Goal: Task Accomplishment & Management: Use online tool/utility

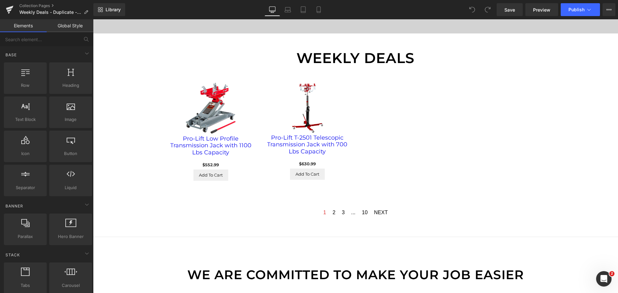
scroll to position [451, 0]
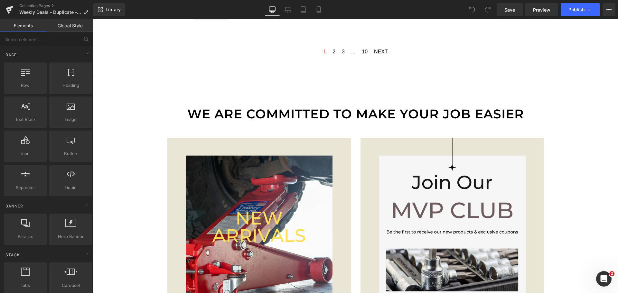
click at [597, 199] on div "weekly deals Text Block don't miss out up to 25% off on our best sellers Text B…" at bounding box center [355, 88] width 525 height 946
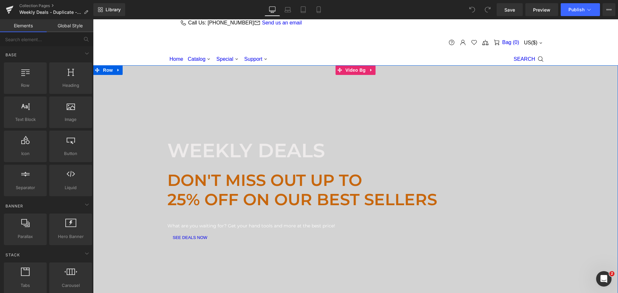
scroll to position [0, 0]
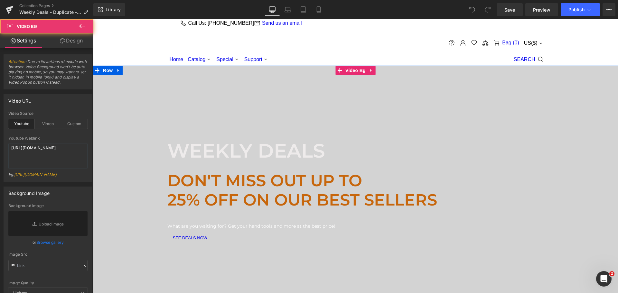
click at [345, 114] on div at bounding box center [355, 195] width 525 height 258
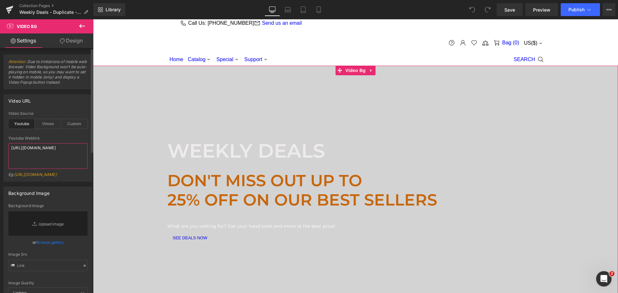
drag, startPoint x: 42, startPoint y: 153, endPoint x: 5, endPoint y: 148, distance: 37.1
click at [5, 148] on div "youtube Video Source Youtube Vimeo Custom Youtube Weblink https://www.youtube.c…" at bounding box center [48, 146] width 88 height 70
click at [64, 206] on div "Background Image Background Image Replace Image Upload image or Browse gallery …" at bounding box center [48, 250] width 89 height 127
drag, startPoint x: 26, startPoint y: 40, endPoint x: 52, endPoint y: 42, distance: 25.2
click at [27, 40] on link "Settings" at bounding box center [23, 40] width 47 height 14
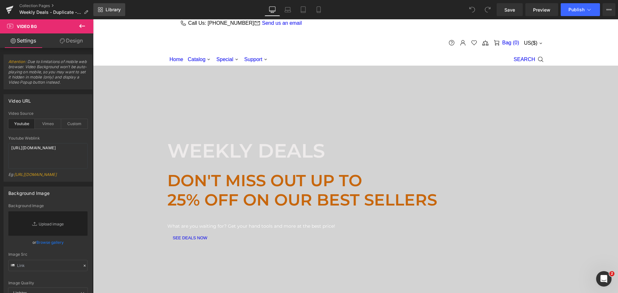
drag, startPoint x: 110, startPoint y: 10, endPoint x: 68, endPoint y: 11, distance: 42.5
click at [110, 10] on span "Library" at bounding box center [113, 10] width 15 height 6
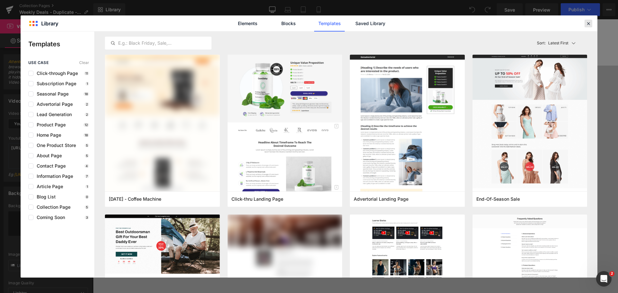
drag, startPoint x: 587, startPoint y: 24, endPoint x: 411, endPoint y: 1, distance: 178.4
click at [587, 24] on icon at bounding box center [589, 24] width 6 height 6
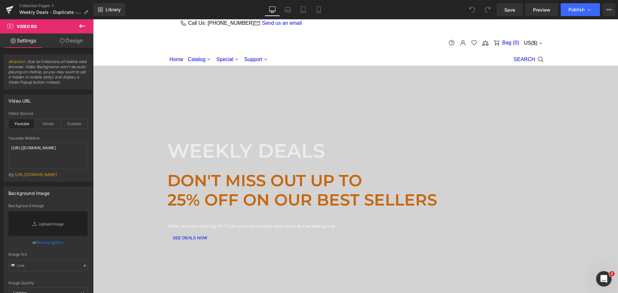
drag, startPoint x: 80, startPoint y: 26, endPoint x: 87, endPoint y: 30, distance: 8.4
click at [80, 26] on icon at bounding box center [82, 26] width 6 height 4
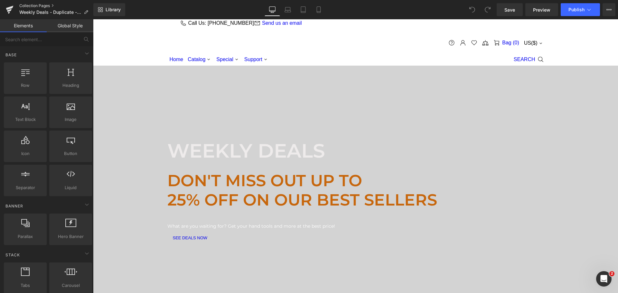
click at [39, 5] on link "Collection Pages" at bounding box center [56, 5] width 74 height 5
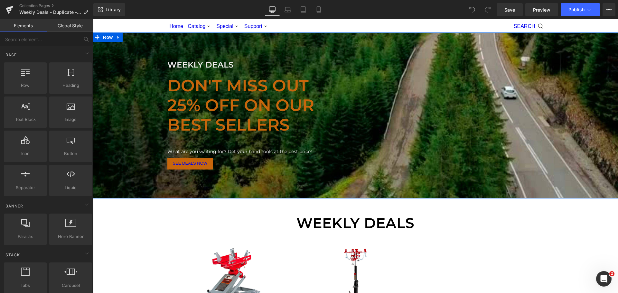
scroll to position [64, 0]
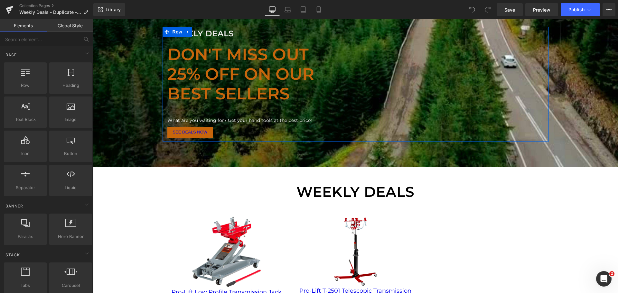
click at [489, 132] on div "weekly deals Text Block don't miss out 25% off on our best sellers Text Block W…" at bounding box center [356, 84] width 386 height 115
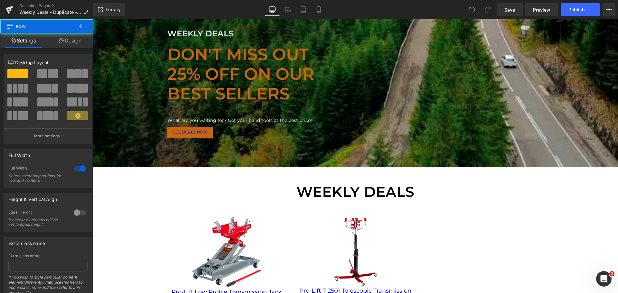
click at [130, 58] on div "weekly deals Text Block don't miss out 25% off on our best sellers Text Block W…" at bounding box center [355, 84] width 525 height 115
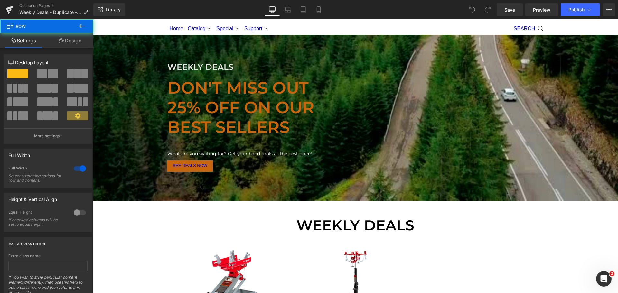
scroll to position [0, 0]
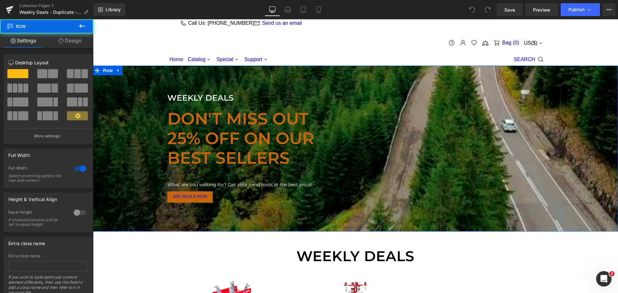
click at [155, 75] on div "weekly deals Text Block don't miss out 25% off on our best sellers Text Block W…" at bounding box center [355, 149] width 525 height 166
click at [105, 73] on span "Row" at bounding box center [107, 71] width 13 height 10
click at [588, 120] on div "weekly deals Text Block don't miss out 25% off on our best sellers Text Block W…" at bounding box center [355, 148] width 525 height 115
click at [76, 42] on link "Design" at bounding box center [70, 40] width 47 height 14
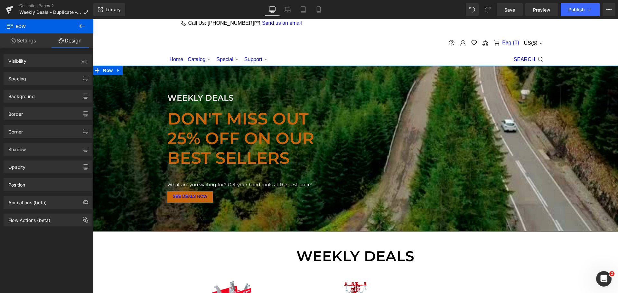
drag, startPoint x: 29, startPoint y: 38, endPoint x: 33, endPoint y: 38, distance: 3.9
click at [29, 38] on link "Settings" at bounding box center [23, 40] width 47 height 14
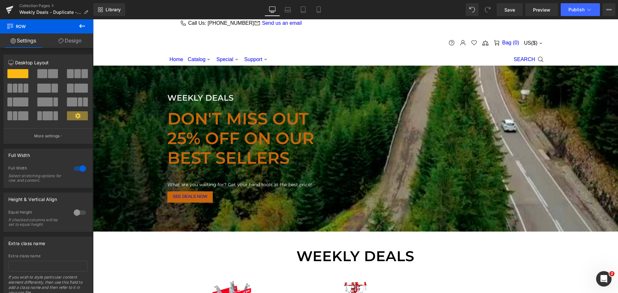
click at [22, 25] on span "Row" at bounding box center [38, 26] width 64 height 14
click at [81, 27] on icon at bounding box center [82, 26] width 8 height 8
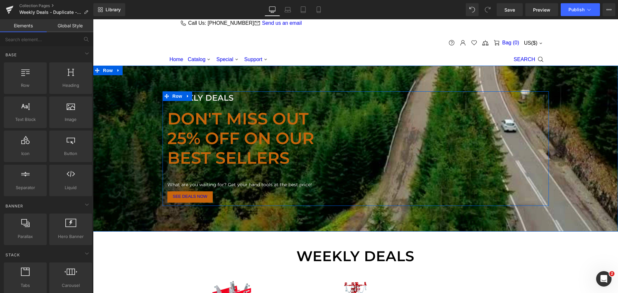
click at [466, 150] on div "weekly deals Text Block don't miss out 25% off on our best sellers Text Block W…" at bounding box center [356, 148] width 386 height 115
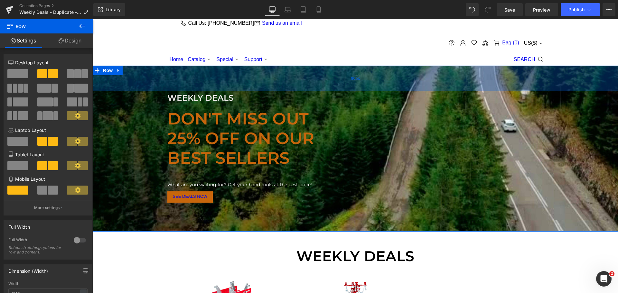
click at [167, 73] on div "80px" at bounding box center [355, 79] width 525 height 26
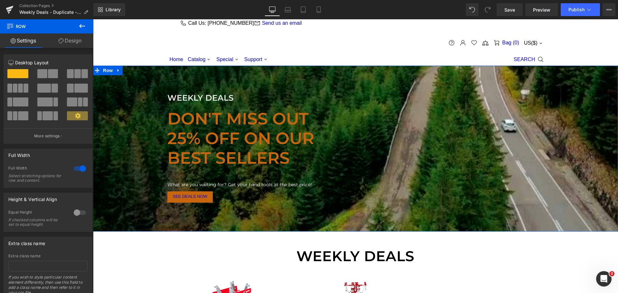
drag, startPoint x: 115, startPoint y: 70, endPoint x: 117, endPoint y: 73, distance: 3.8
click at [118, 70] on icon at bounding box center [118, 70] width 1 height 3
click at [127, 118] on div "weekly deals Text Block don't miss out 25% off on our best sellers Text Block W…" at bounding box center [355, 148] width 525 height 115
drag, startPoint x: 124, startPoint y: 156, endPoint x: 121, endPoint y: 146, distance: 10.9
click at [124, 155] on div "weekly deals Text Block don't miss out 25% off on our best sellers Text Block W…" at bounding box center [355, 148] width 525 height 115
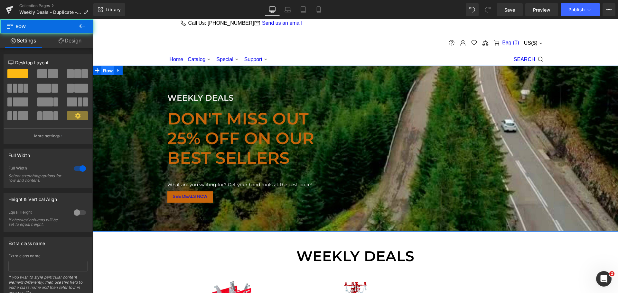
click at [106, 69] on span "Row" at bounding box center [107, 71] width 13 height 10
click at [602, 154] on div "weekly deals Text Block don't miss out 25% off on our best sellers Text Block W…" at bounding box center [355, 148] width 525 height 115
click at [118, 134] on div "weekly deals Text Block don't miss out 25% off on our best sellers Text Block W…" at bounding box center [355, 148] width 525 height 115
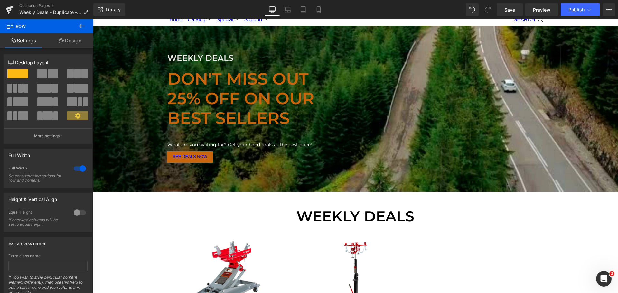
scroll to position [129, 0]
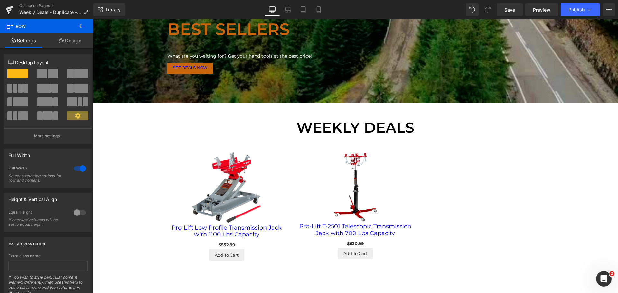
click at [487, 165] on div "Sale Off (P) Image Pro-Lift Low Profile Transmission Jack with 1100 Lbs Capacit…" at bounding box center [356, 203] width 386 height 134
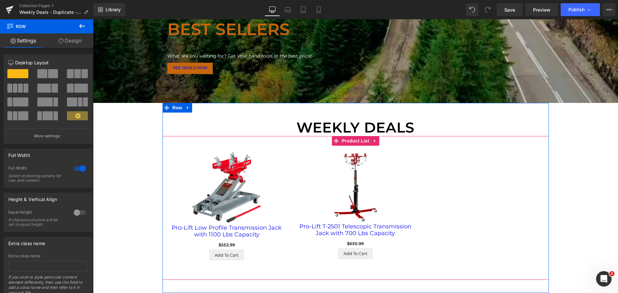
drag, startPoint x: 485, startPoint y: 173, endPoint x: 481, endPoint y: 171, distance: 4.2
click at [484, 173] on div "Sale Off (P) Image Pro-Lift Low Profile Transmission Jack with 1100 Lbs Capacit…" at bounding box center [356, 203] width 386 height 134
click at [226, 176] on img at bounding box center [227, 187] width 70 height 71
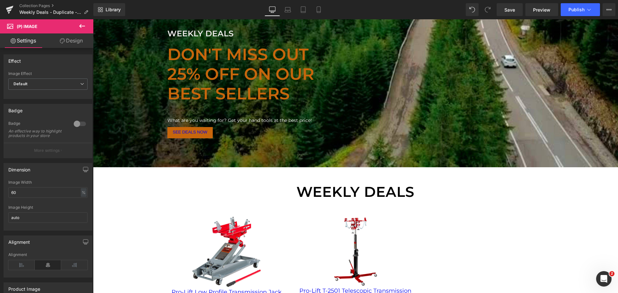
scroll to position [32, 0]
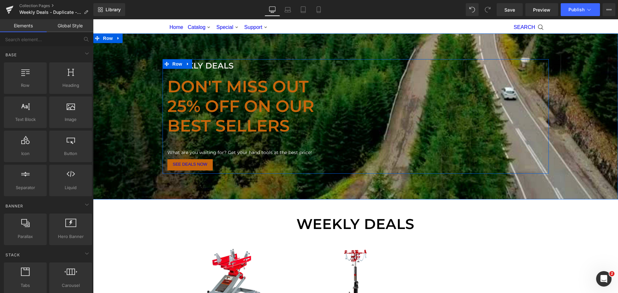
click at [365, 73] on div "weekly deals Text Block don't miss out 25% off on our best sellers Text Block W…" at bounding box center [356, 116] width 386 height 115
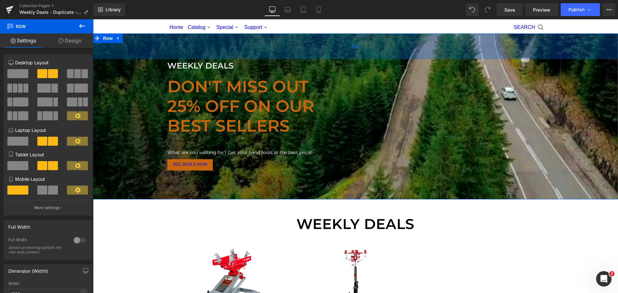
click at [121, 53] on div "80px" at bounding box center [355, 46] width 525 height 26
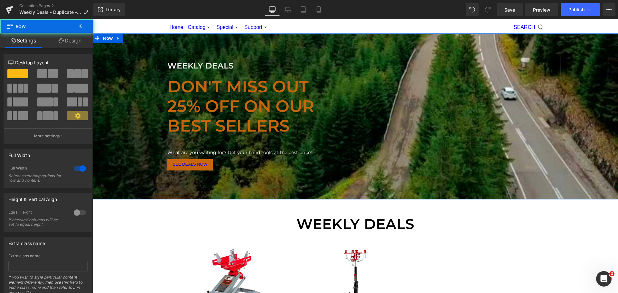
click at [126, 91] on div "weekly deals Text Block don't miss out 25% off on our best sellers Text Block W…" at bounding box center [355, 116] width 525 height 115
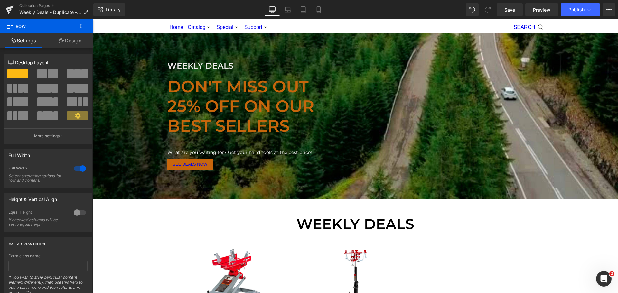
click at [83, 29] on icon at bounding box center [82, 26] width 8 height 8
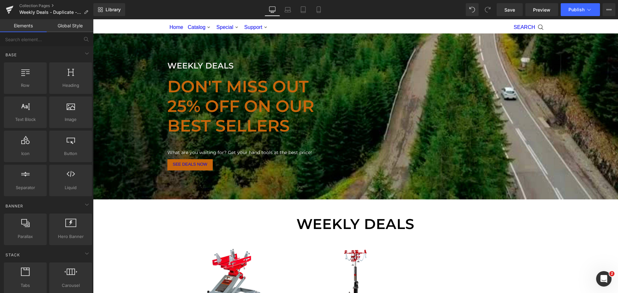
click at [75, 27] on link "Global Style" at bounding box center [70, 25] width 47 height 13
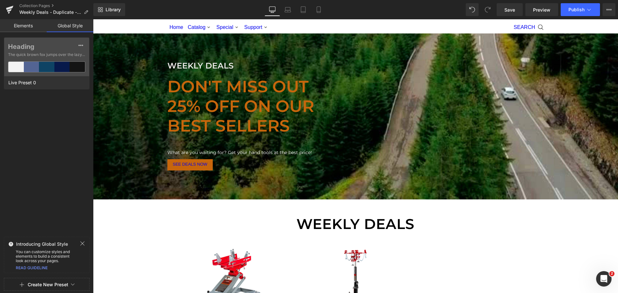
drag, startPoint x: 24, startPoint y: 25, endPoint x: 63, endPoint y: 34, distance: 40.1
click at [24, 25] on link "Elements" at bounding box center [23, 25] width 47 height 13
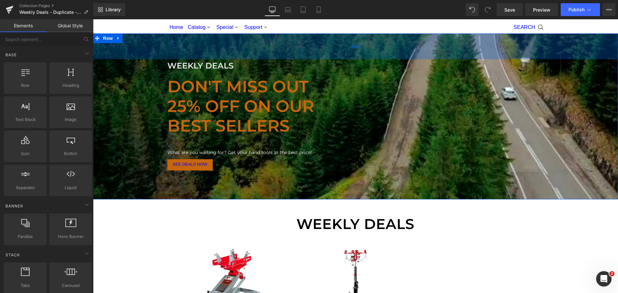
click at [121, 46] on div "80px" at bounding box center [355, 46] width 525 height 26
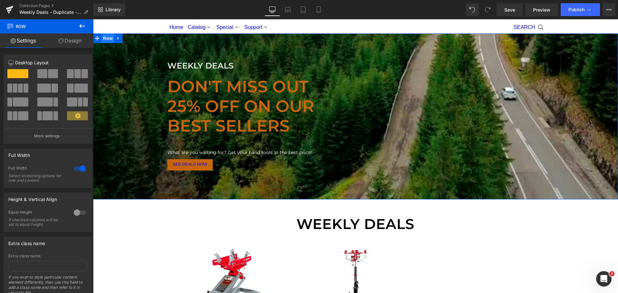
click at [102, 37] on span "Row" at bounding box center [107, 38] width 13 height 10
click at [596, 73] on div "weekly deals Text Block don't miss out 25% off on our best sellers Text Block W…" at bounding box center [355, 116] width 525 height 115
click at [321, 111] on p "25% off on our best sellers" at bounding box center [259, 116] width 184 height 39
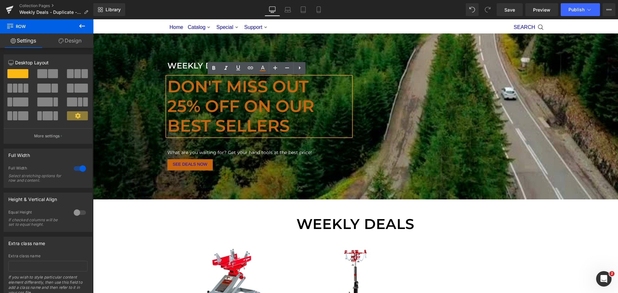
click at [570, 119] on div "weekly deals Text Block don't miss out 25% off on our best sellers Text Block W…" at bounding box center [355, 116] width 525 height 115
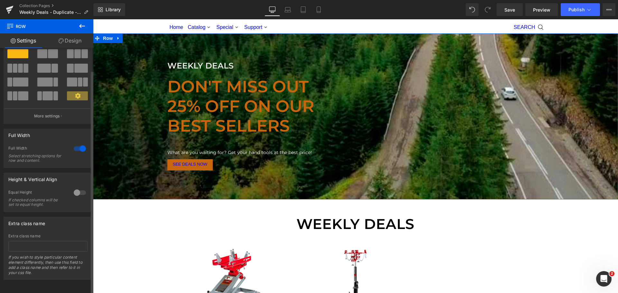
scroll to position [0, 0]
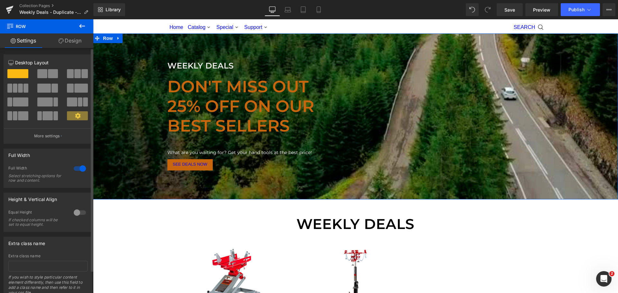
click at [18, 72] on span at bounding box center [17, 73] width 21 height 9
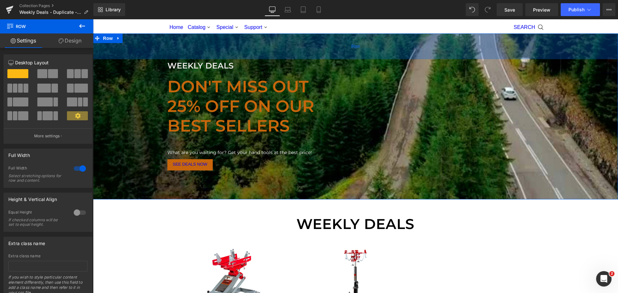
drag, startPoint x: 583, startPoint y: 40, endPoint x: 643, endPoint y: 30, distance: 60.6
click at [583, 40] on div "80px" at bounding box center [355, 46] width 525 height 26
click at [299, 49] on div "79px" at bounding box center [355, 45] width 525 height 25
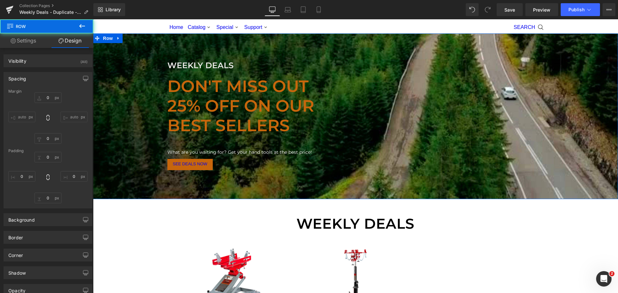
type input "0"
type input "79"
type input "0"
type input "80"
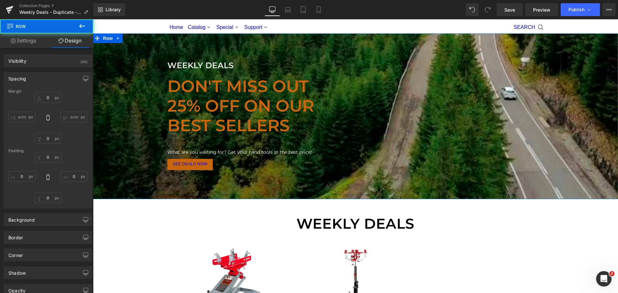
type input "0"
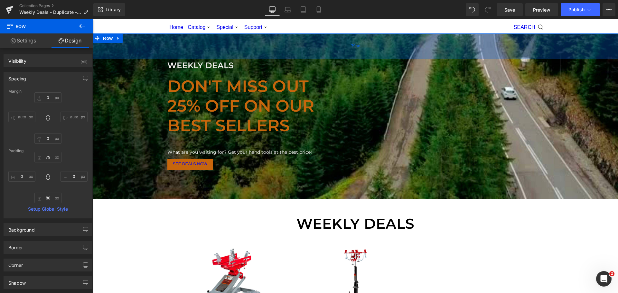
click at [128, 54] on div "79px" at bounding box center [355, 45] width 525 height 25
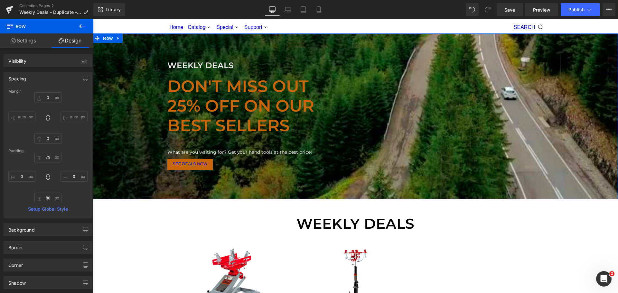
click at [567, 119] on div "weekly deals Text Block don't miss out 25% off on our best sellers Text Block W…" at bounding box center [355, 116] width 525 height 115
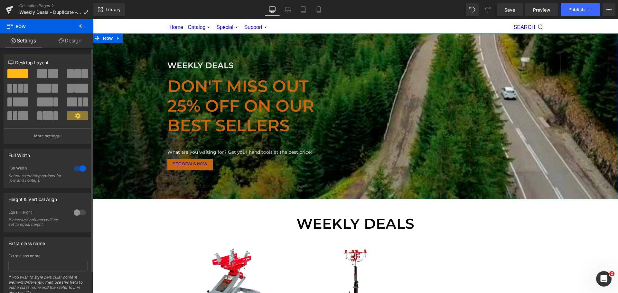
click at [48, 75] on span at bounding box center [53, 73] width 10 height 9
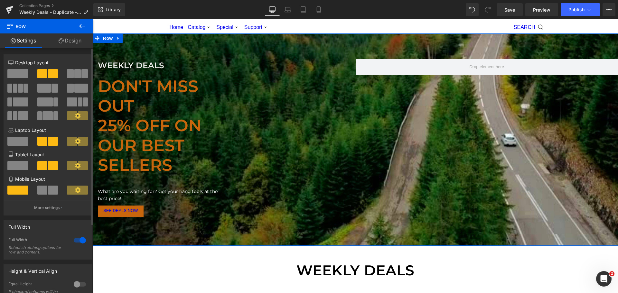
click at [23, 73] on span at bounding box center [17, 73] width 21 height 9
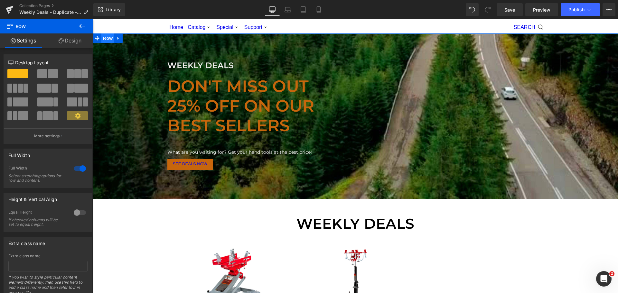
click at [103, 38] on span "Row" at bounding box center [107, 38] width 13 height 10
click at [103, 38] on span "Row" at bounding box center [107, 39] width 13 height 10
click at [10, 24] on icon at bounding box center [10, 26] width 6 height 6
click at [107, 38] on span "Row" at bounding box center [107, 38] width 13 height 10
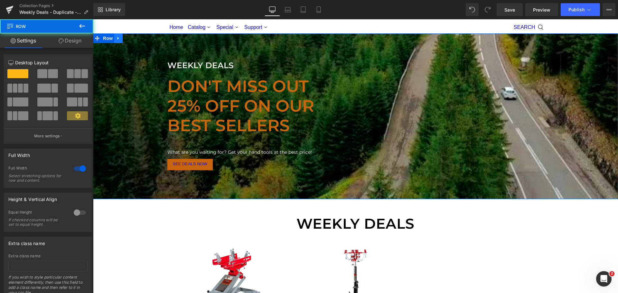
click at [116, 38] on icon at bounding box center [118, 38] width 5 height 5
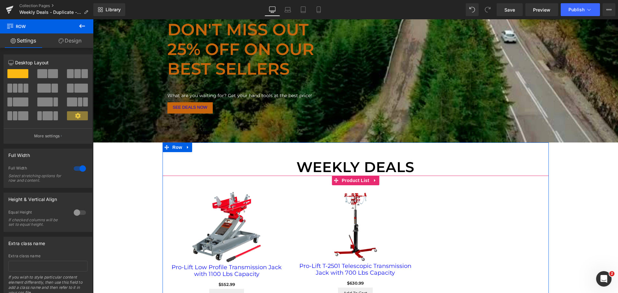
scroll to position [32, 0]
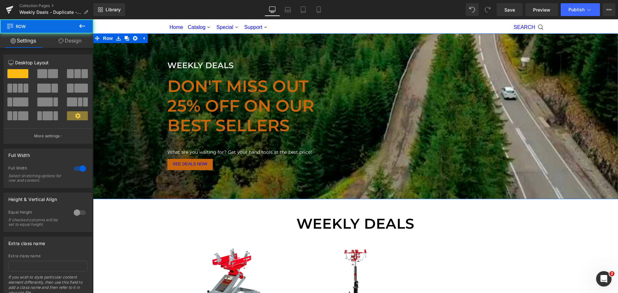
click at [599, 108] on div "weekly deals Text Block don't miss out 25% off on our best sellers Text Block W…" at bounding box center [355, 116] width 525 height 115
click at [75, 118] on icon at bounding box center [78, 116] width 6 height 6
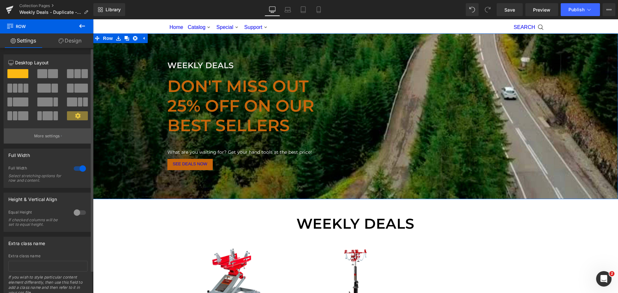
drag, startPoint x: 36, startPoint y: 129, endPoint x: 39, endPoint y: 132, distance: 4.3
click at [38, 131] on button "More settings" at bounding box center [48, 135] width 88 height 15
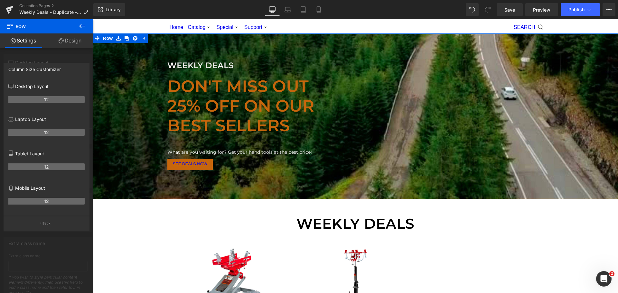
click at [28, 37] on link "Settings" at bounding box center [23, 40] width 47 height 14
click at [81, 26] on icon at bounding box center [82, 26] width 6 height 4
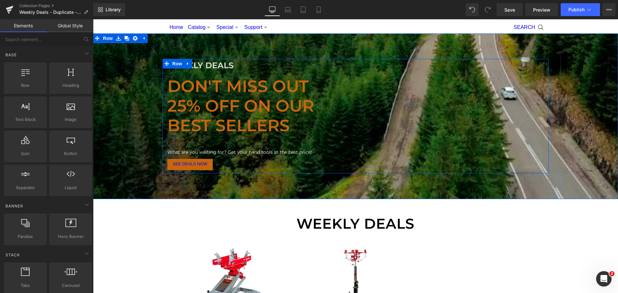
click at [422, 124] on div "weekly deals Text Block don't miss out 25% off on our best sellers Text Block W…" at bounding box center [356, 116] width 386 height 115
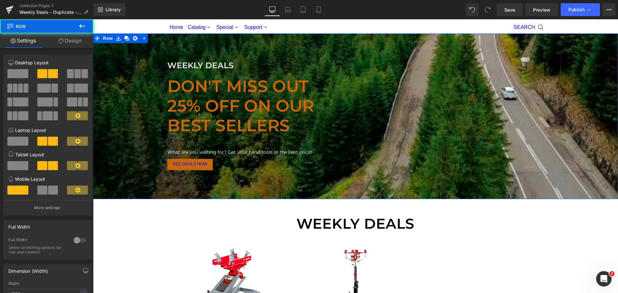
click at [135, 85] on div "weekly deals Text Block don't miss out 25% off on our best sellers Text Block W…" at bounding box center [355, 116] width 525 height 115
click at [520, 127] on div "weekly deals Text Block don't miss out 25% off on our best sellers Text Block W…" at bounding box center [356, 116] width 386 height 115
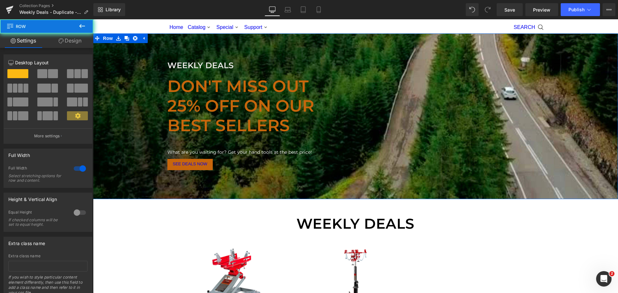
click at [586, 126] on div "weekly deals Text Block don't miss out 25% off on our best sellers Text Block W…" at bounding box center [355, 116] width 525 height 115
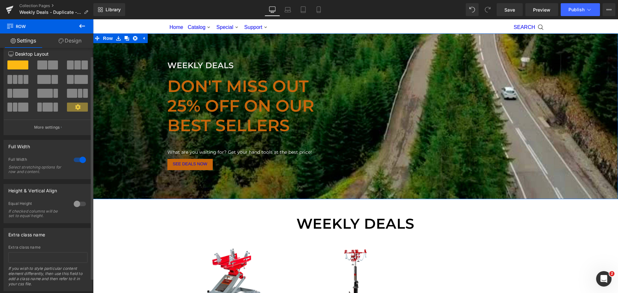
scroll to position [0, 0]
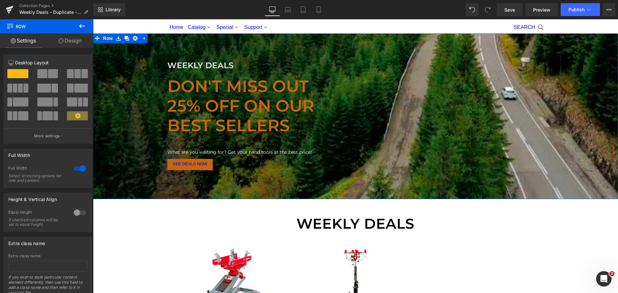
click at [72, 41] on link "Design" at bounding box center [70, 40] width 47 height 14
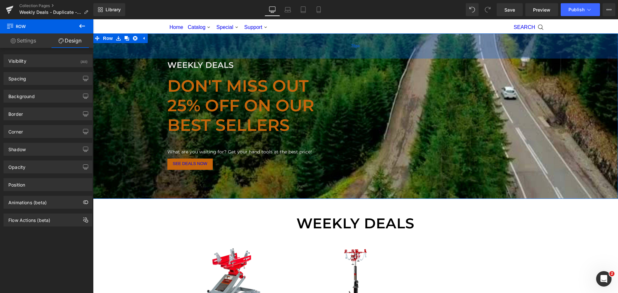
click at [574, 52] on div "78px" at bounding box center [355, 45] width 525 height 25
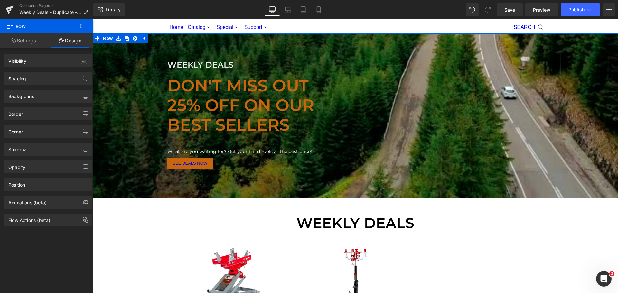
click at [581, 137] on div "weekly deals Text Block don't miss out 25% off on our best sellers Text Block W…" at bounding box center [355, 115] width 525 height 115
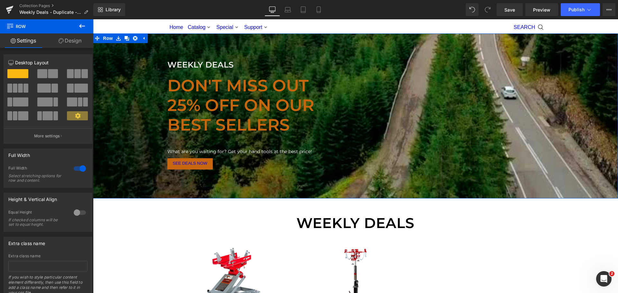
click at [110, 87] on div "weekly deals Text Block don't miss out 25% off on our best sellers Text Block W…" at bounding box center [355, 115] width 525 height 115
click at [108, 39] on span "Row" at bounding box center [107, 39] width 13 height 10
click at [116, 37] on icon at bounding box center [118, 38] width 5 height 5
click at [142, 40] on icon at bounding box center [143, 38] width 5 height 5
click at [454, 100] on div "weekly deals Text Block don't miss out 25% off on our best sellers Text Block W…" at bounding box center [356, 115] width 386 height 115
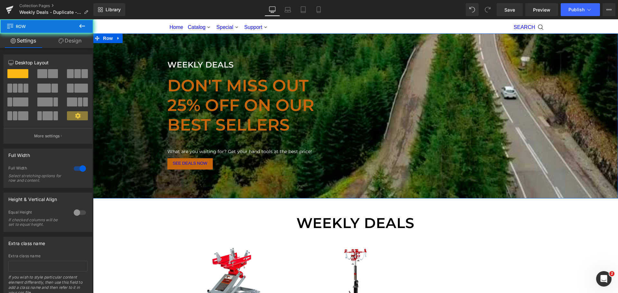
click at [595, 100] on div "weekly deals Text Block don't miss out 25% off on our best sellers Text Block W…" at bounding box center [355, 115] width 525 height 115
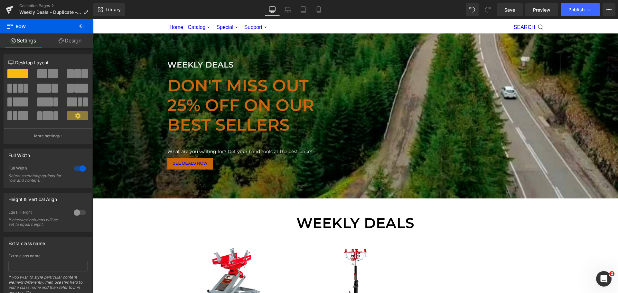
click at [365, 12] on div "Library Desktop Desktop Laptop Tablet Mobile Save Preview Publish Scheduled Vie…" at bounding box center [355, 9] width 525 height 13
click at [287, 9] on icon at bounding box center [288, 9] width 6 height 6
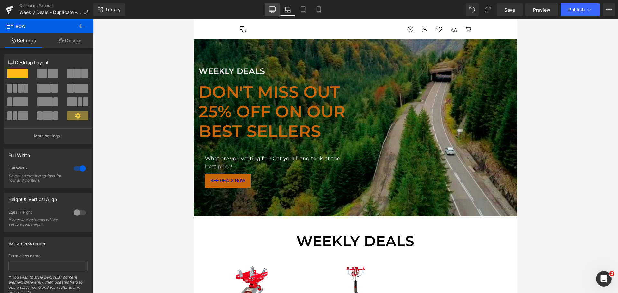
click at [277, 8] on link "Desktop" at bounding box center [272, 9] width 15 height 13
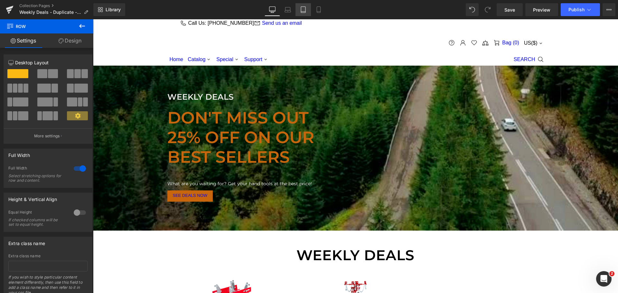
scroll to position [27, 0]
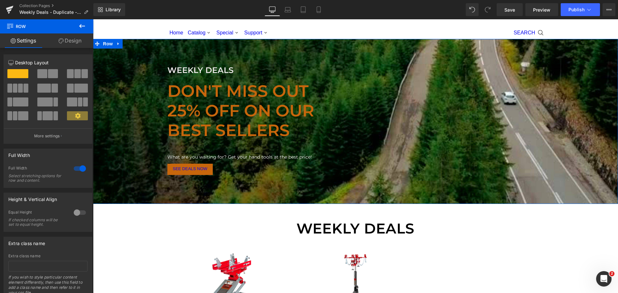
drag, startPoint x: 125, startPoint y: 146, endPoint x: 103, endPoint y: 130, distance: 27.5
click at [123, 143] on div "weekly deals Text Block don't miss out 25% off on our best sellers Text Block W…" at bounding box center [355, 121] width 525 height 115
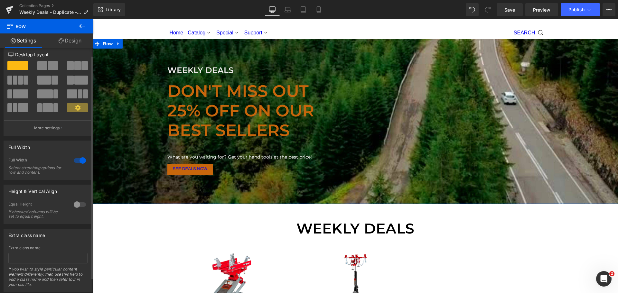
scroll to position [0, 0]
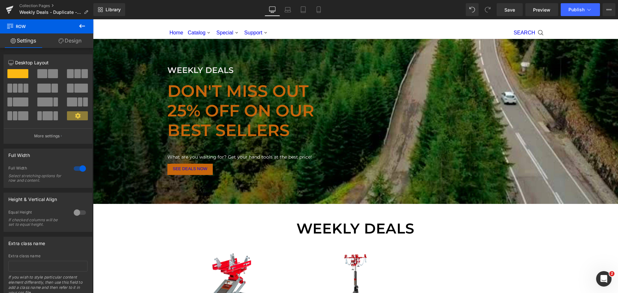
click at [403, 183] on div "weekly deals Text Block don't miss out 25% off on our best sellers Text Block W…" at bounding box center [355, 121] width 525 height 165
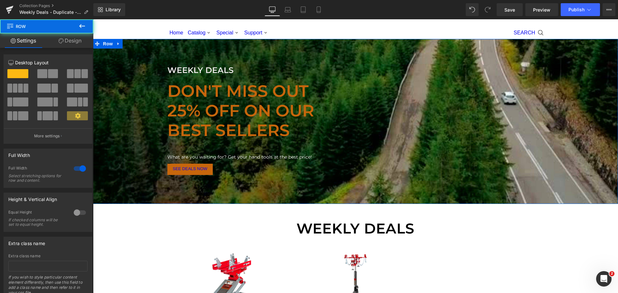
click at [205, 117] on b "25% off on our best sellers" at bounding box center [240, 121] width 147 height 40
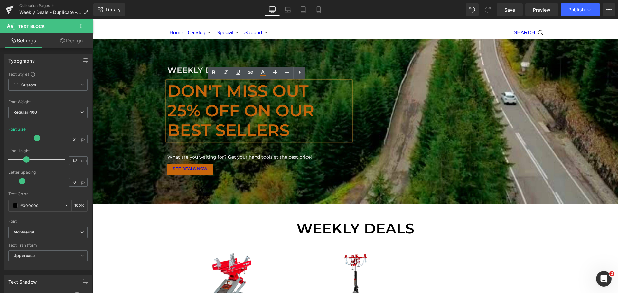
click at [466, 125] on div "weekly deals Text Block don't miss out 25% off on our best sellers Text Block W…" at bounding box center [356, 121] width 386 height 115
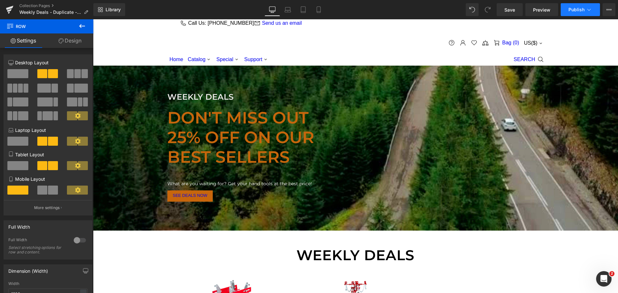
click at [591, 8] on icon at bounding box center [589, 9] width 6 height 6
click at [607, 8] on icon at bounding box center [609, 9] width 5 height 5
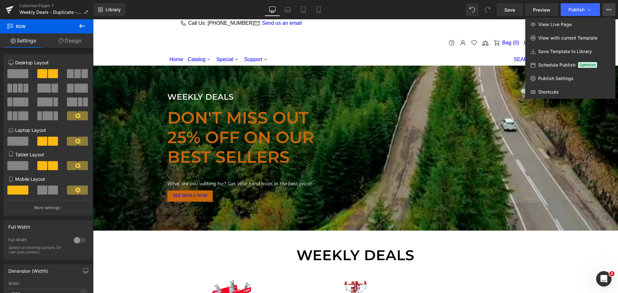
click at [160, 6] on div "Library Desktop Desktop Laptop Tablet Mobile Save Preview Publish Scheduled Vie…" at bounding box center [355, 9] width 525 height 13
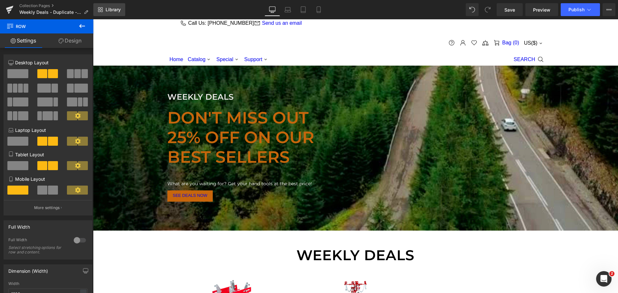
click at [100, 13] on link "Library" at bounding box center [109, 9] width 32 height 13
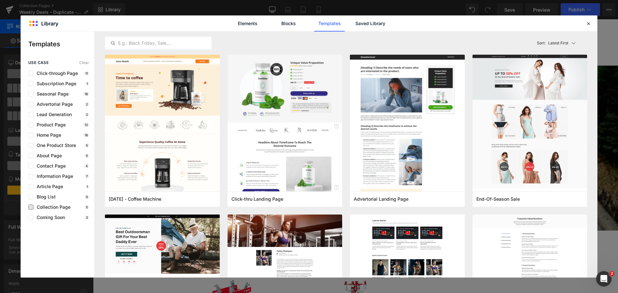
click at [55, 207] on span "Collection Page" at bounding box center [51, 207] width 37 height 5
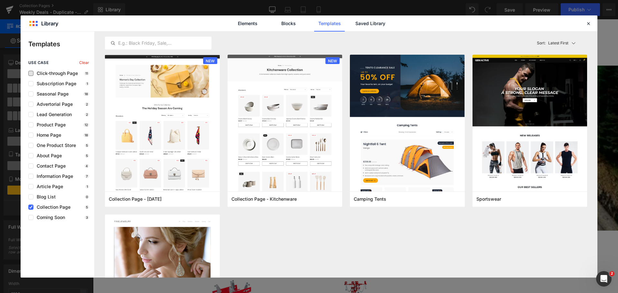
click at [57, 73] on span "Click-through Page" at bounding box center [55, 73] width 44 height 5
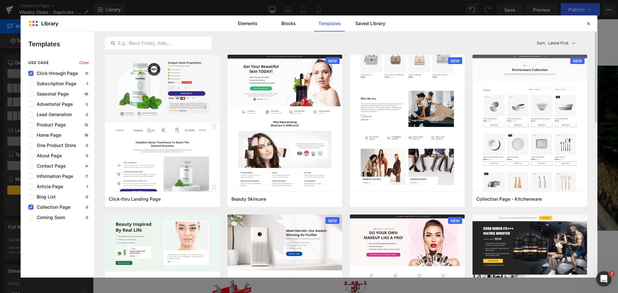
scroll to position [97, 0]
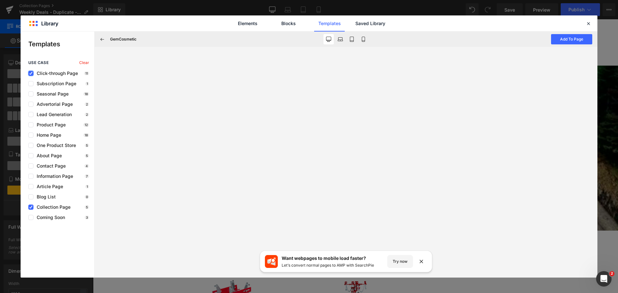
click at [31, 73] on icon at bounding box center [30, 73] width 3 height 0
click at [31, 73] on input "checkbox" at bounding box center [31, 73] width 0 height 0
click at [86, 62] on span "Clear" at bounding box center [84, 63] width 10 height 5
click at [52, 219] on span "Coming Soon" at bounding box center [49, 217] width 32 height 5
click at [592, 22] on div at bounding box center [589, 24] width 8 height 8
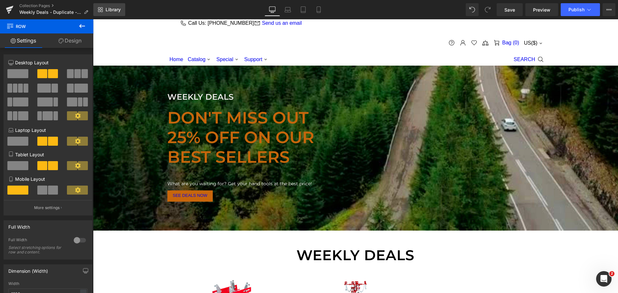
click at [114, 6] on link "Library" at bounding box center [109, 9] width 32 height 13
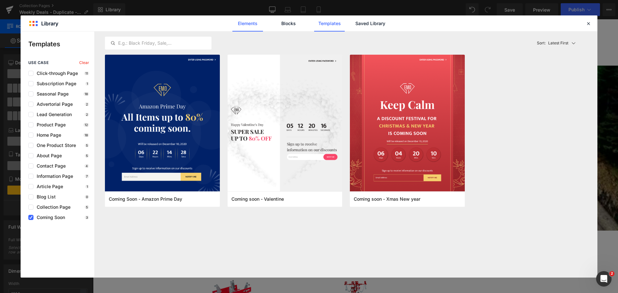
click at [314, 24] on link "Elements" at bounding box center [329, 23] width 31 height 16
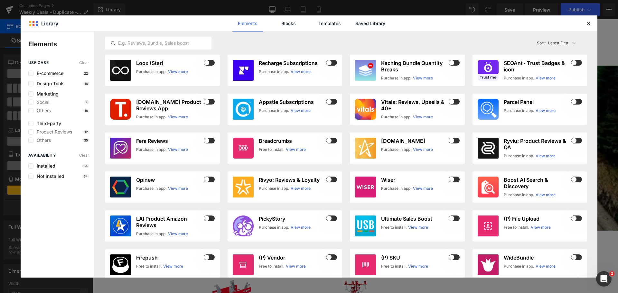
click at [38, 153] on div "use case Clear E-commerce 22 Design Tools 16 Marketing Social 4 Others 16 Third…" at bounding box center [58, 166] width 74 height 26
click at [32, 72] on label at bounding box center [30, 73] width 5 height 5
click at [31, 73] on input "checkbox" at bounding box center [31, 73] width 0 height 0
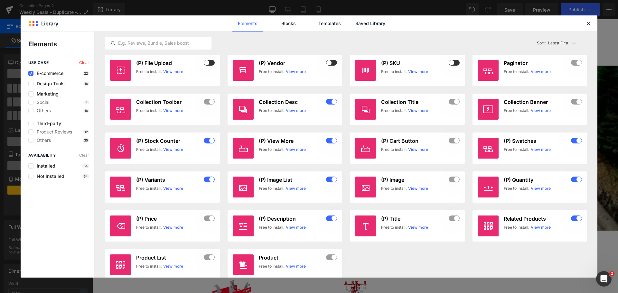
drag, startPoint x: 32, startPoint y: 74, endPoint x: 38, endPoint y: 75, distance: 6.2
click at [32, 73] on icon at bounding box center [30, 73] width 3 height 0
click at [31, 73] on input "checkbox" at bounding box center [31, 73] width 0 height 0
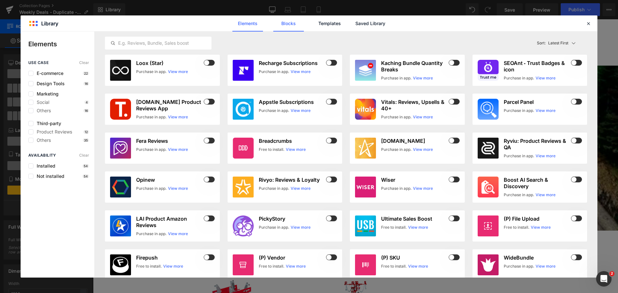
drag, startPoint x: 288, startPoint y: 25, endPoint x: 292, endPoint y: 31, distance: 7.0
click at [355, 25] on link "Blocks" at bounding box center [370, 23] width 31 height 16
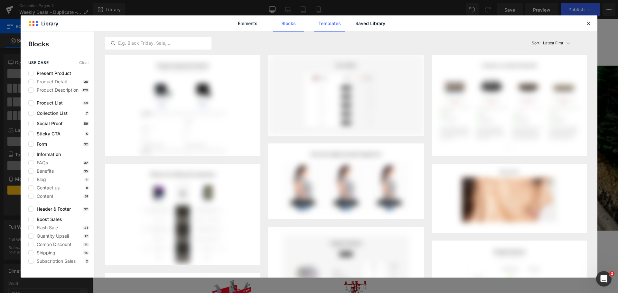
click at [335, 24] on link "Templates" at bounding box center [329, 23] width 31 height 16
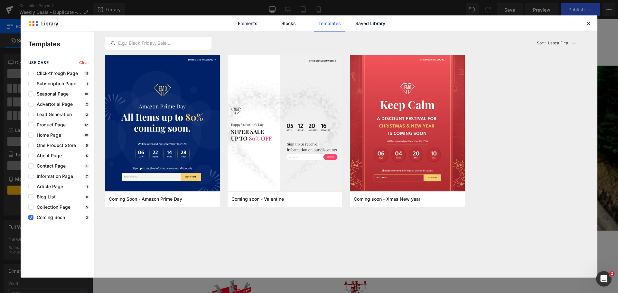
click at [31, 218] on icon at bounding box center [30, 218] width 3 height 0
click at [31, 218] on input "checkbox" at bounding box center [31, 218] width 0 height 0
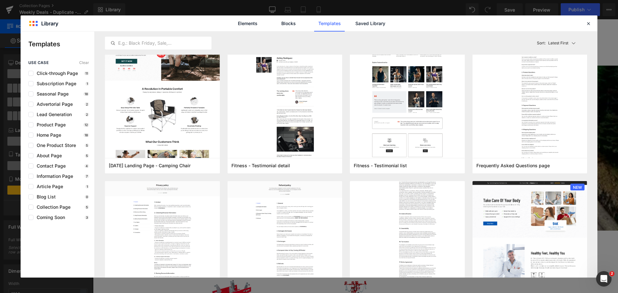
scroll to position [64, 0]
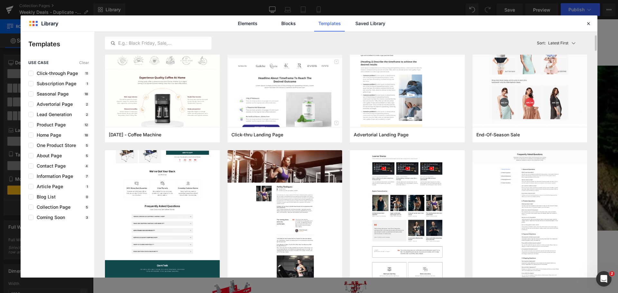
click at [143, 199] on img at bounding box center [162, 52] width 115 height 469
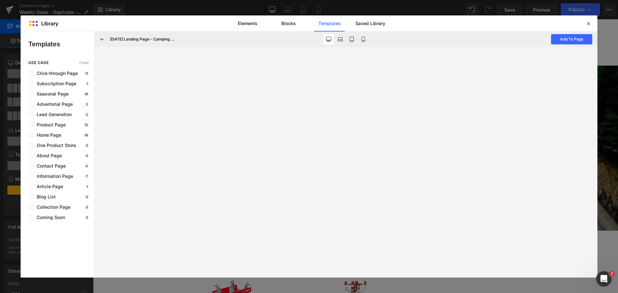
click at [584, 23] on div "Elements Blocks Templates Saved Library" at bounding box center [309, 23] width 577 height 16
click at [589, 24] on icon at bounding box center [589, 24] width 6 height 6
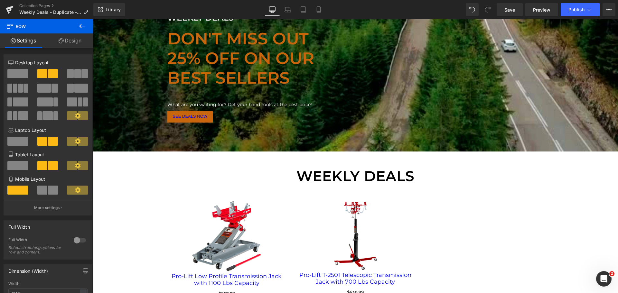
scroll to position [129, 0]
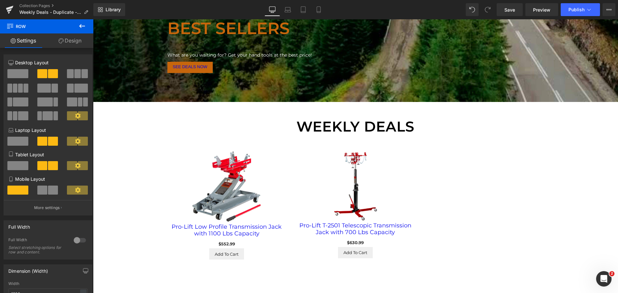
click at [83, 25] on icon at bounding box center [82, 26] width 8 height 8
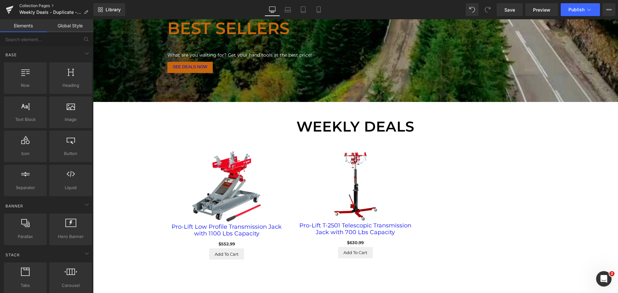
click at [43, 4] on link "Collection Pages" at bounding box center [56, 5] width 74 height 5
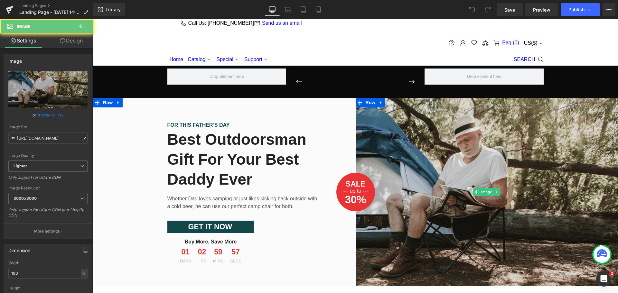
click at [439, 143] on img at bounding box center [487, 192] width 263 height 188
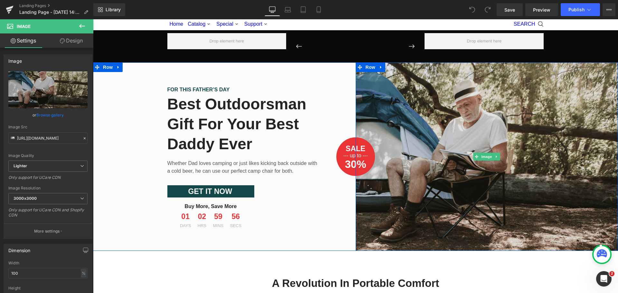
scroll to position [97, 0]
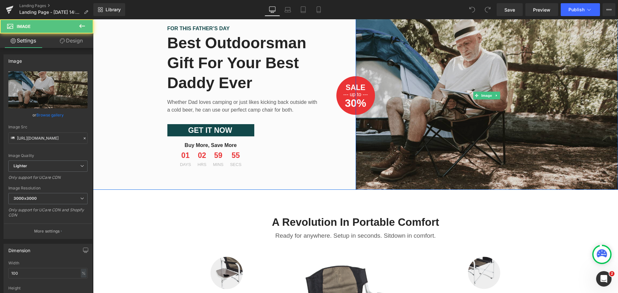
click at [388, 159] on img at bounding box center [487, 95] width 263 height 188
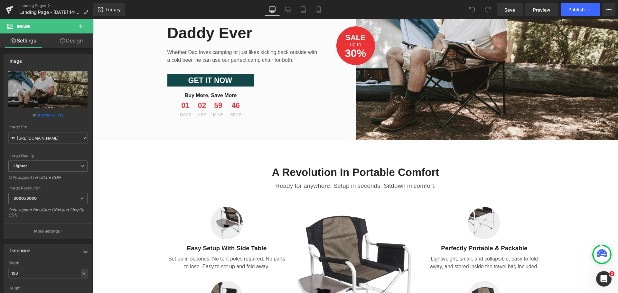
scroll to position [258, 0]
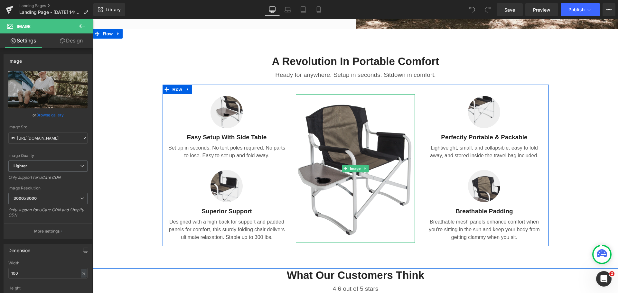
click at [323, 177] on img at bounding box center [355, 168] width 119 height 148
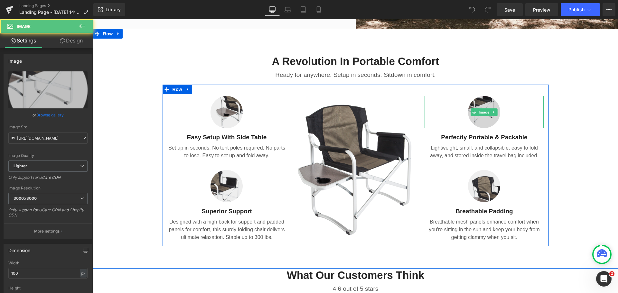
click at [490, 106] on img at bounding box center [484, 112] width 32 height 33
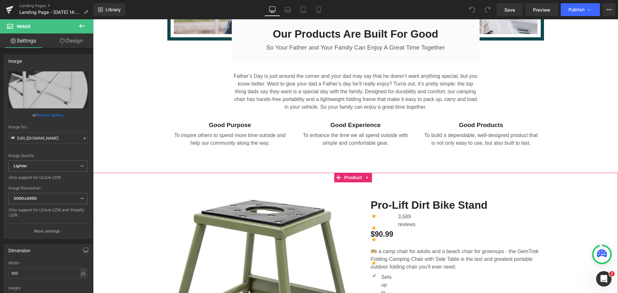
scroll to position [869, 0]
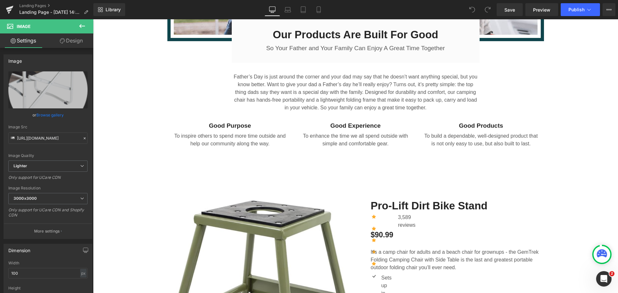
click at [23, 37] on link "Settings" at bounding box center [23, 40] width 47 height 14
click at [79, 26] on icon at bounding box center [82, 26] width 8 height 8
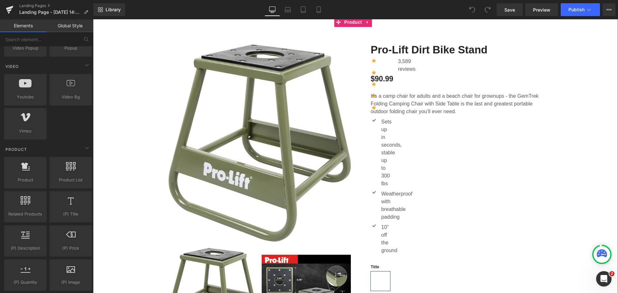
scroll to position [934, 0]
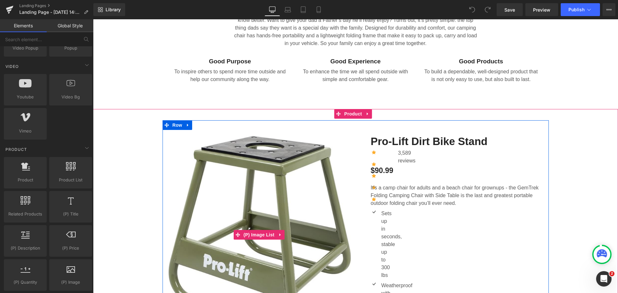
click at [256, 168] on img at bounding box center [260, 235] width 184 height 198
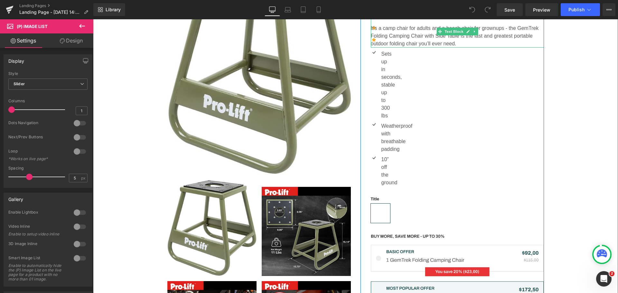
scroll to position [1095, 0]
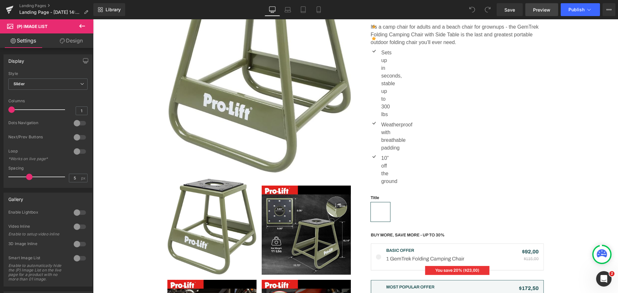
click at [543, 7] on span "Preview" at bounding box center [541, 9] width 17 height 7
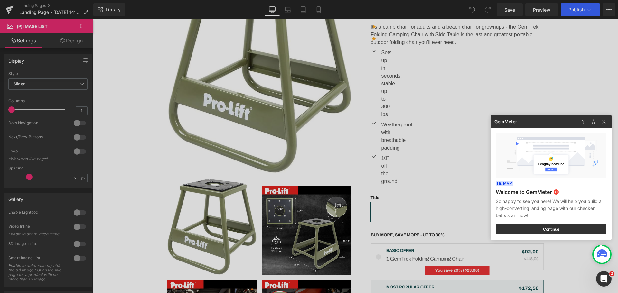
drag, startPoint x: 504, startPoint y: 82, endPoint x: 324, endPoint y: 62, distance: 181.7
click at [505, 82] on div at bounding box center [309, 146] width 618 height 293
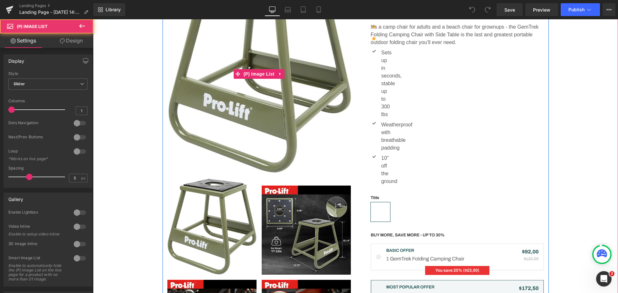
click at [243, 65] on img at bounding box center [260, 74] width 184 height 198
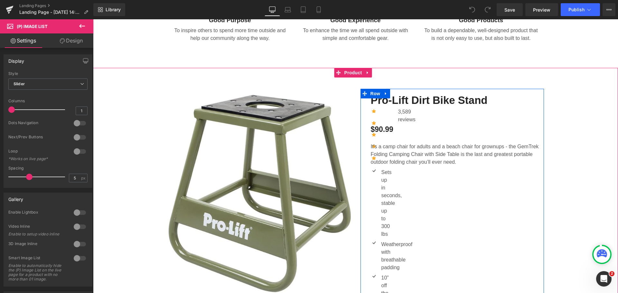
scroll to position [934, 0]
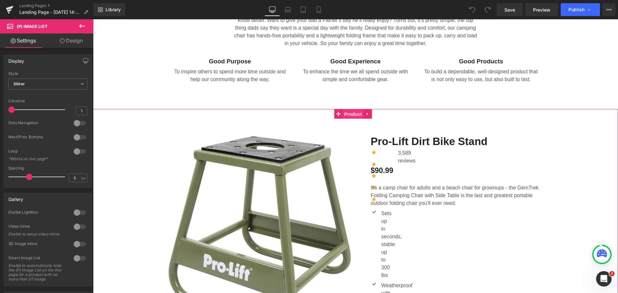
click at [354, 117] on span "Product" at bounding box center [353, 114] width 21 height 10
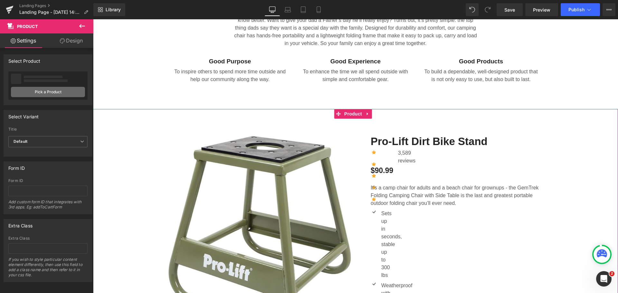
click at [59, 92] on link "Pick a Product" at bounding box center [48, 92] width 74 height 10
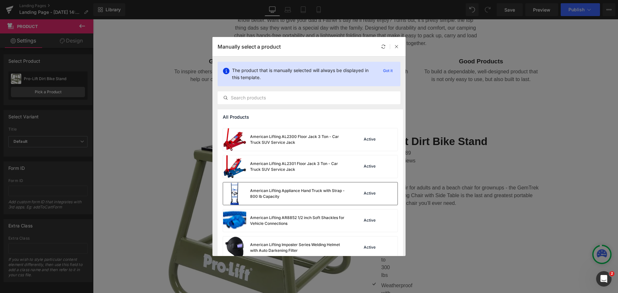
scroll to position [354, 0]
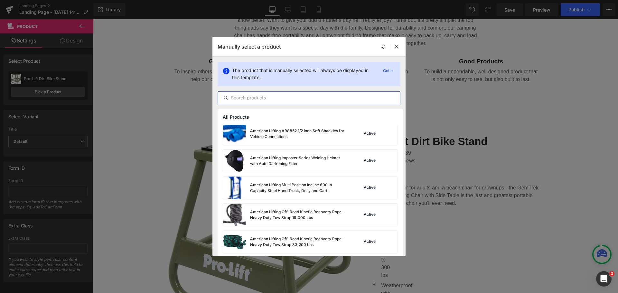
click at [281, 96] on input "text" at bounding box center [309, 98] width 182 height 8
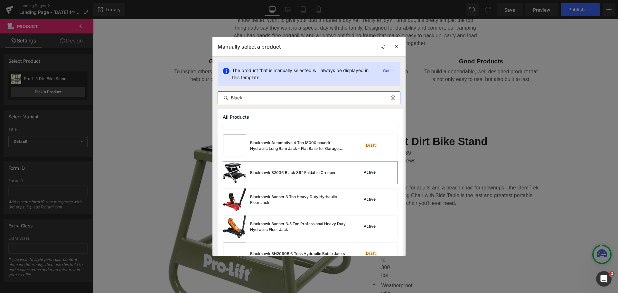
scroll to position [32, 0]
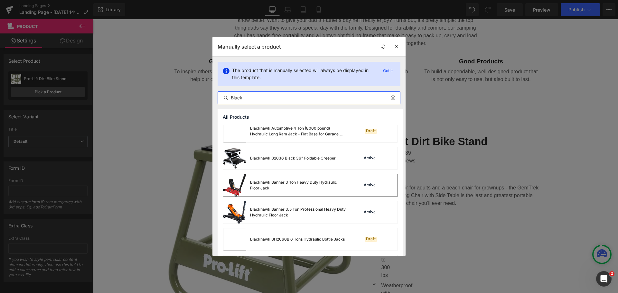
type input "Black"
click at [315, 185] on div "Blackhawk Banner 3 Ton Heavy Duty Hydraulic Floor Jack" at bounding box center [298, 186] width 97 height 12
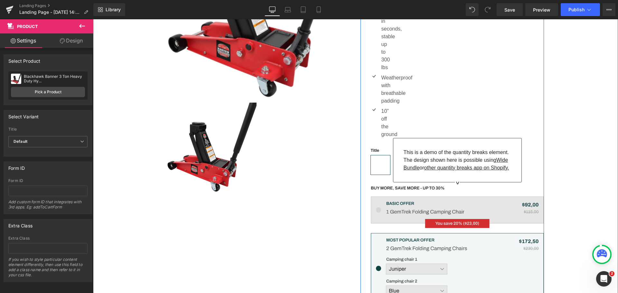
scroll to position [1159, 0]
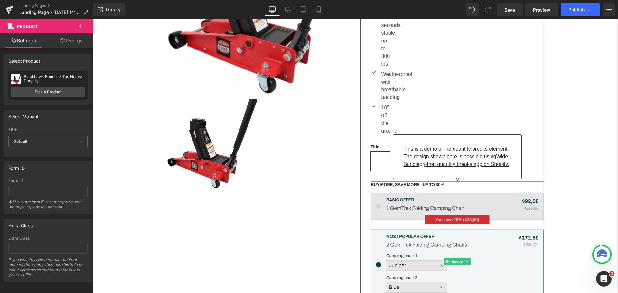
click at [441, 196] on img at bounding box center [457, 262] width 173 height 160
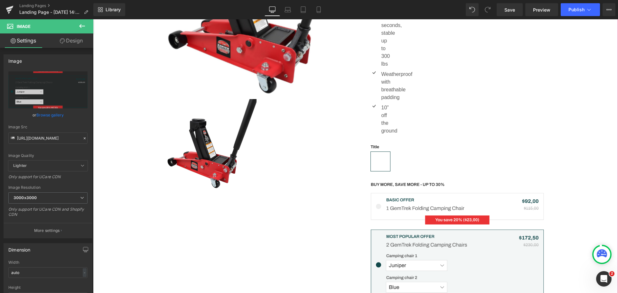
click at [586, 157] on div "‹ › (P) Image List (P) Image List" at bounding box center [355, 147] width 525 height 505
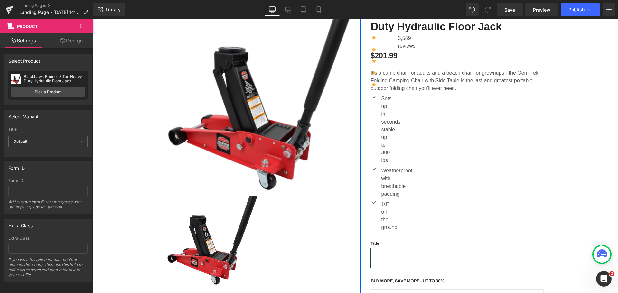
scroll to position [934, 0]
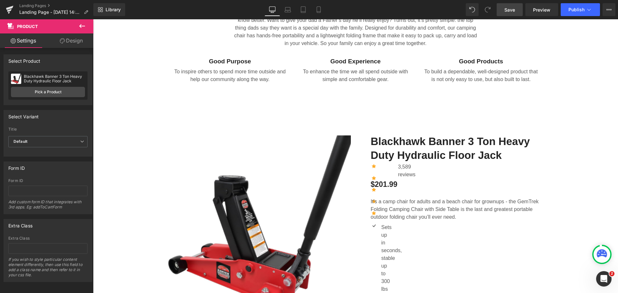
click at [508, 6] on link "Save" at bounding box center [510, 9] width 26 height 13
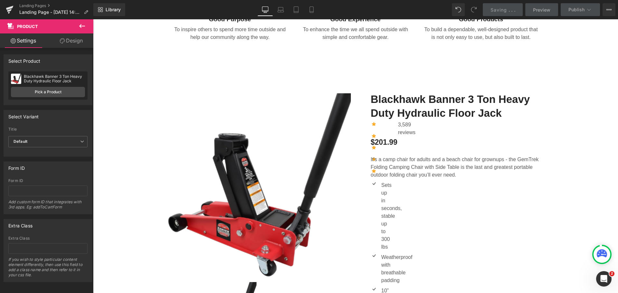
scroll to position [1030, 0]
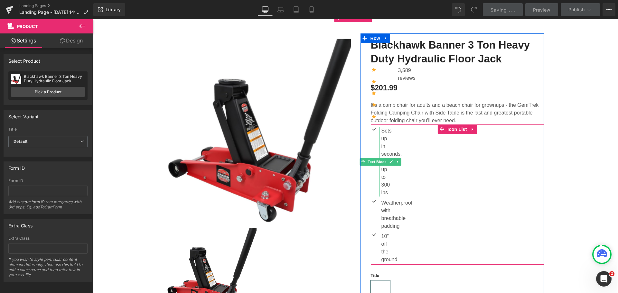
click at [382, 152] on p "Sets up in seconds, stable up to 300 lbs" at bounding box center [382, 162] width 0 height 70
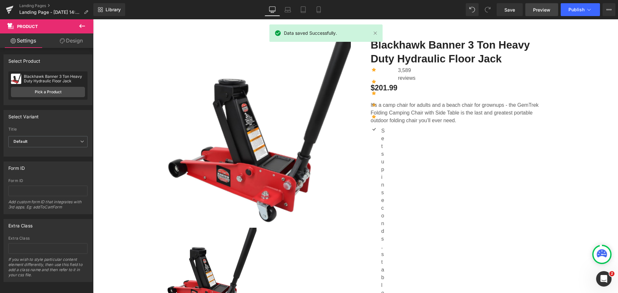
click at [545, 7] on span "Preview" at bounding box center [541, 9] width 17 height 7
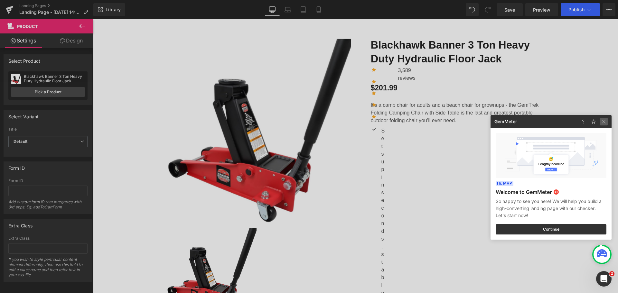
click at [605, 123] on img at bounding box center [604, 122] width 8 height 8
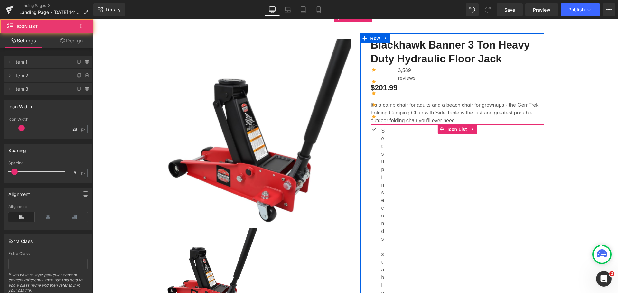
click at [387, 154] on div "Image Sets up in seconds, stable up to 300 lbs Text Block Image Weatherproof wi…" at bounding box center [457, 285] width 173 height 316
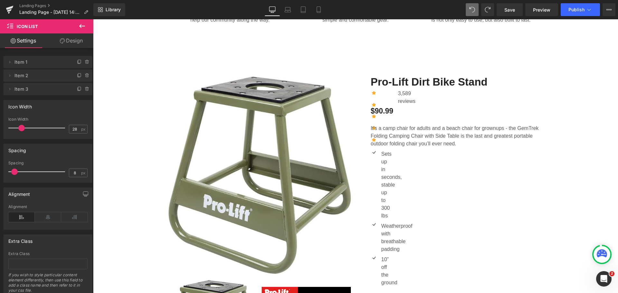
scroll to position [1063, 0]
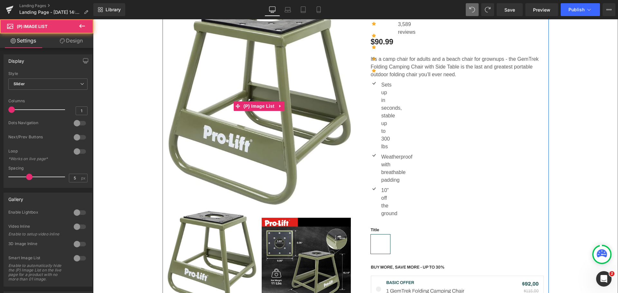
click at [258, 146] on img at bounding box center [260, 106] width 184 height 198
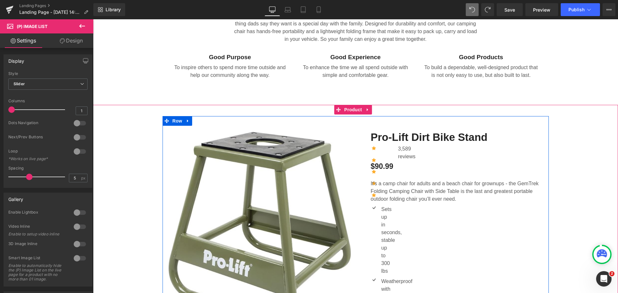
scroll to position [934, 0]
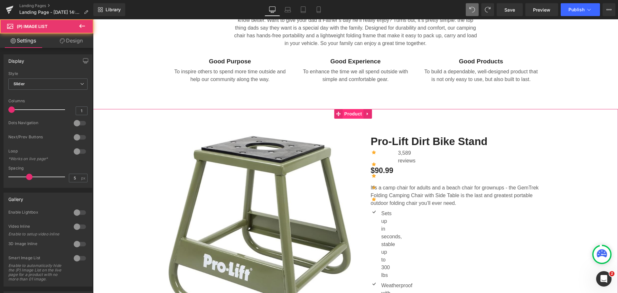
click at [353, 116] on span "Product" at bounding box center [353, 114] width 21 height 10
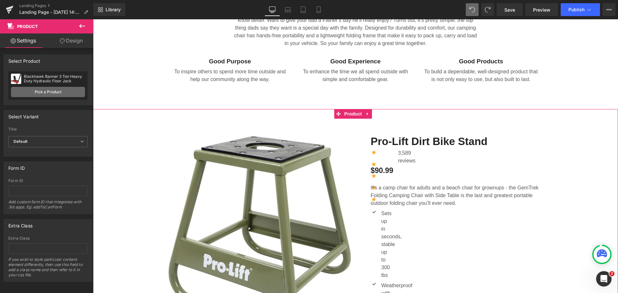
click at [44, 92] on link "Pick a Product" at bounding box center [48, 92] width 74 height 10
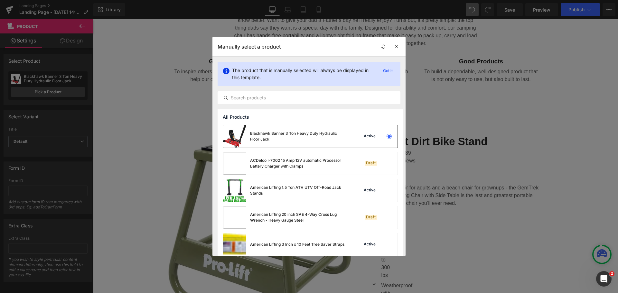
drag, startPoint x: 278, startPoint y: 142, endPoint x: 185, endPoint y: 123, distance: 95.0
click at [278, 142] on div "Blackhawk Banner 3 Ton Heavy Duty Hydraulic Floor Jack" at bounding box center [285, 136] width 124 height 23
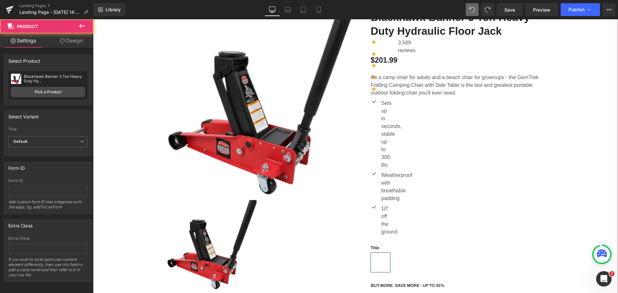
scroll to position [1063, 0]
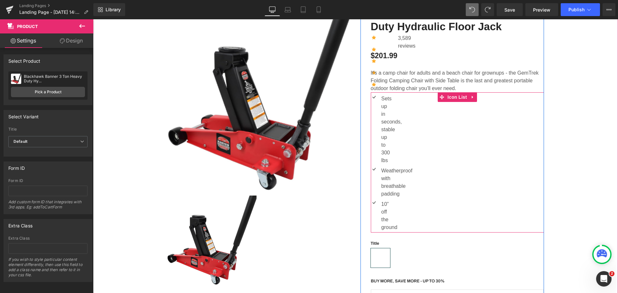
click at [385, 117] on div "Image Sets up in seconds, stable up to 300 lbs Text Block Image Weatherproof wi…" at bounding box center [457, 164] width 173 height 138
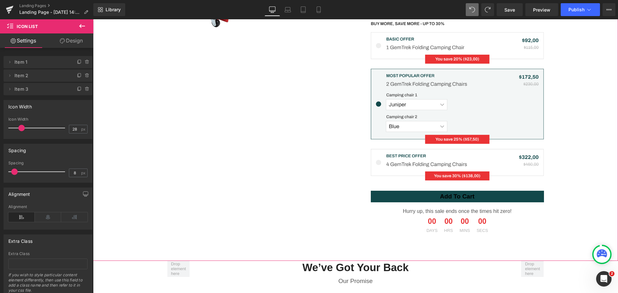
scroll to position [1256, 0]
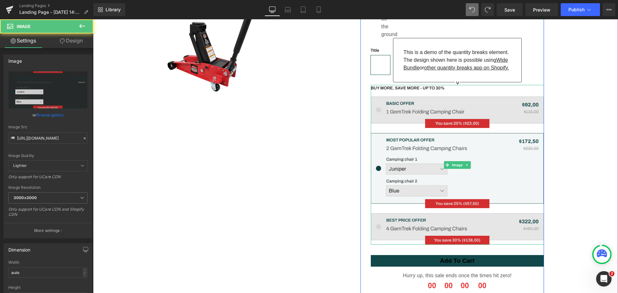
click at [449, 90] on img at bounding box center [457, 165] width 173 height 160
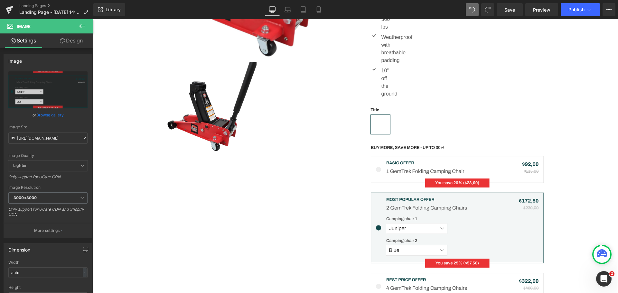
scroll to position [1191, 0]
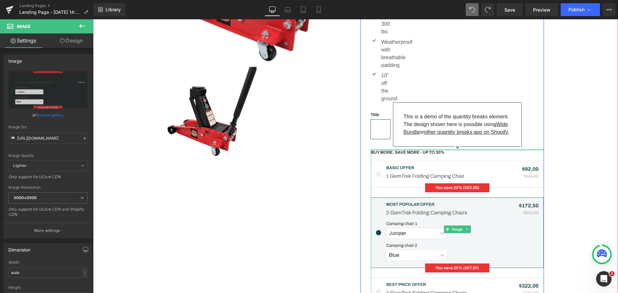
click at [457, 150] on div at bounding box center [457, 150] width 173 height 2
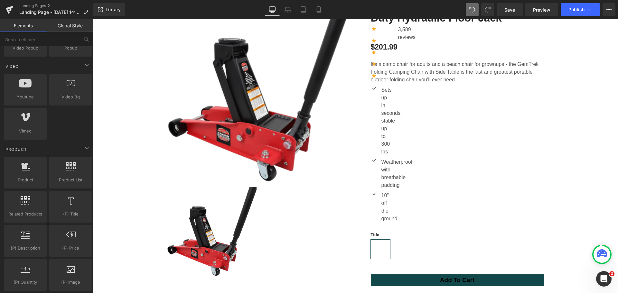
scroll to position [1224, 0]
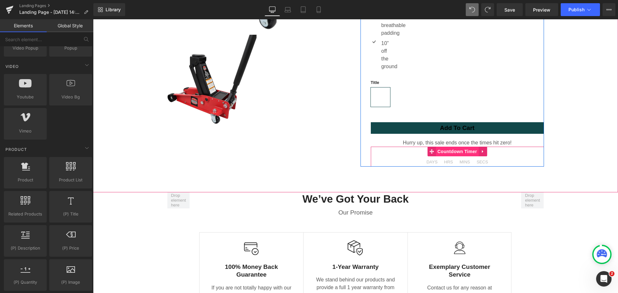
click at [461, 155] on span "Countdown Timer" at bounding box center [457, 152] width 43 height 10
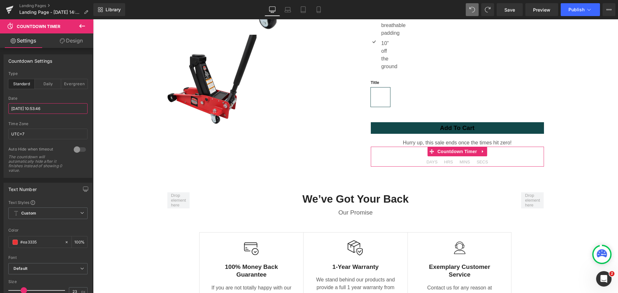
click at [67, 107] on input "[DATE] 10:53:46" at bounding box center [47, 108] width 79 height 11
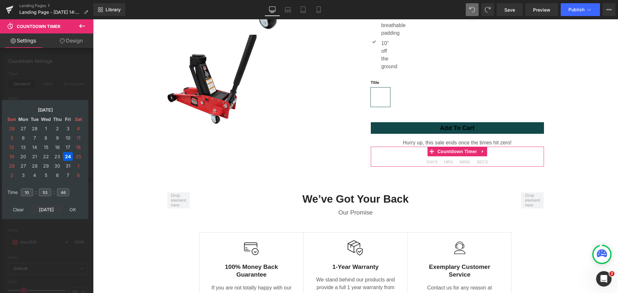
click at [50, 209] on td "[DATE]" at bounding box center [46, 209] width 31 height 9
click at [11, 166] on td "24" at bounding box center [12, 166] width 10 height 9
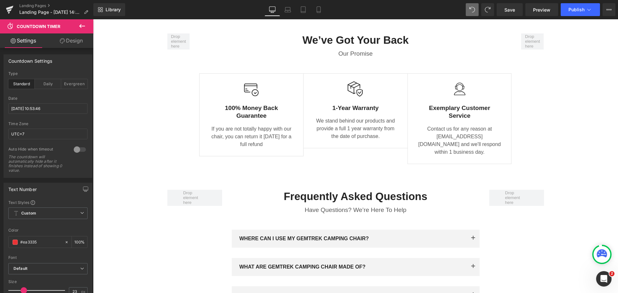
scroll to position [1385, 0]
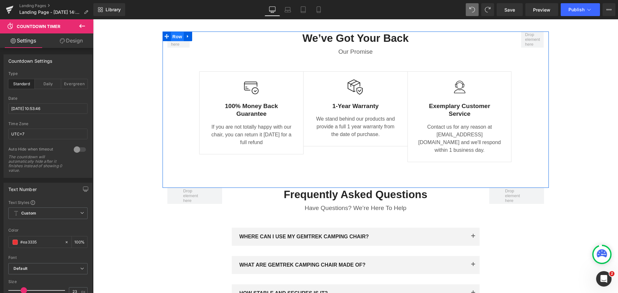
click at [172, 37] on span "Row" at bounding box center [177, 37] width 13 height 10
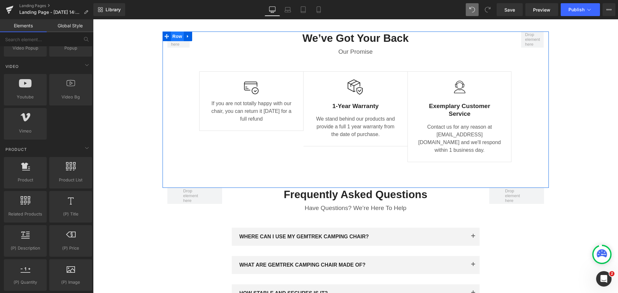
click at [177, 36] on span "Row" at bounding box center [177, 37] width 13 height 10
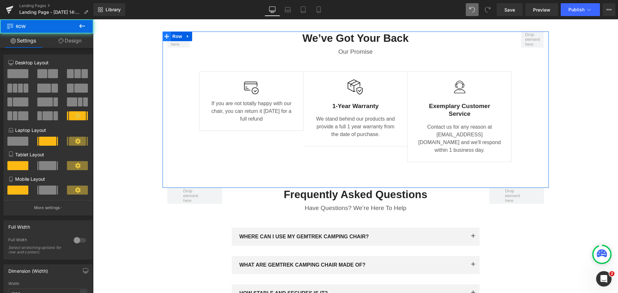
click at [165, 37] on icon at bounding box center [167, 36] width 5 height 5
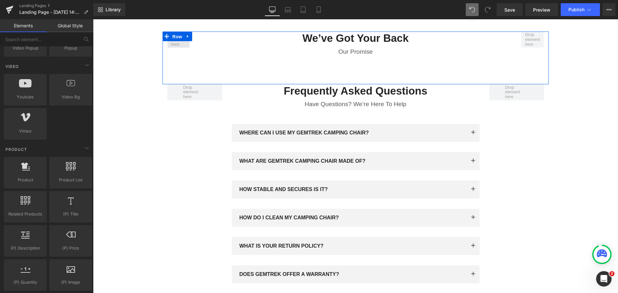
click at [172, 38] on span "Row" at bounding box center [177, 37] width 13 height 10
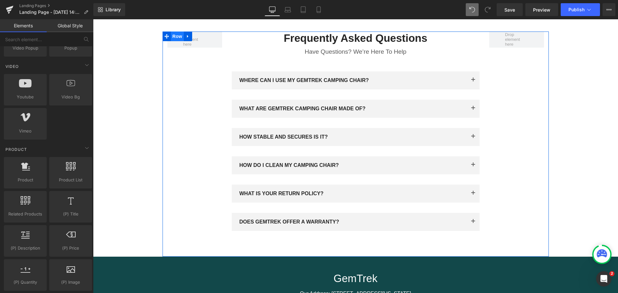
click at [174, 36] on span "Row" at bounding box center [177, 37] width 13 height 10
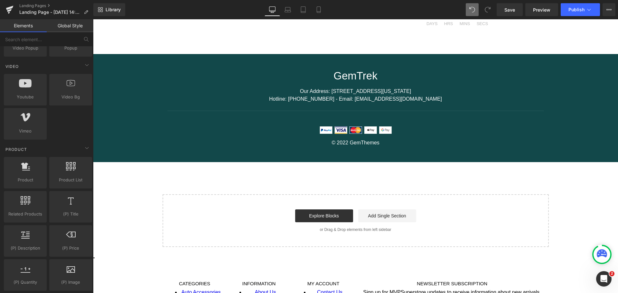
scroll to position [1284, 0]
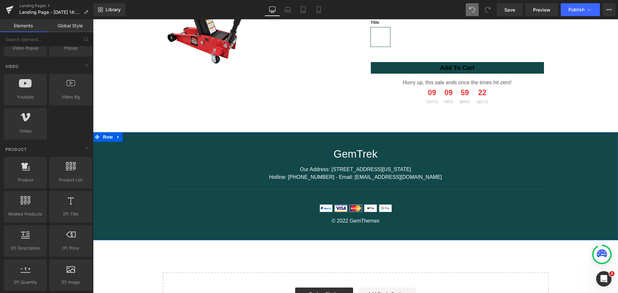
click at [379, 135] on div "GemTrek Heading Our Address: [STREET_ADDRESS][US_STATE] Hotline: [PHONE_NUMBER]…" at bounding box center [355, 186] width 525 height 109
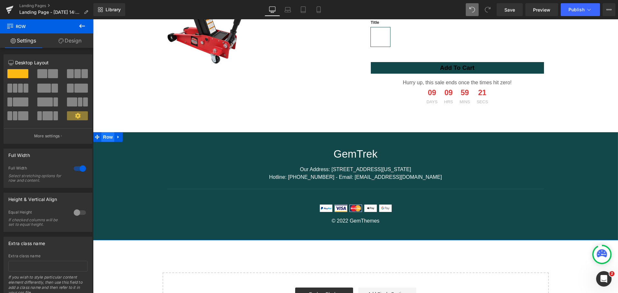
click at [101, 137] on span "Row" at bounding box center [107, 137] width 13 height 10
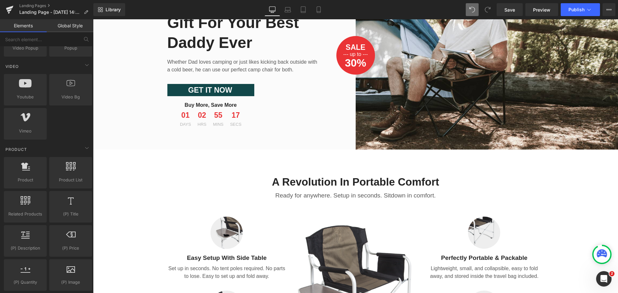
scroll to position [60, 0]
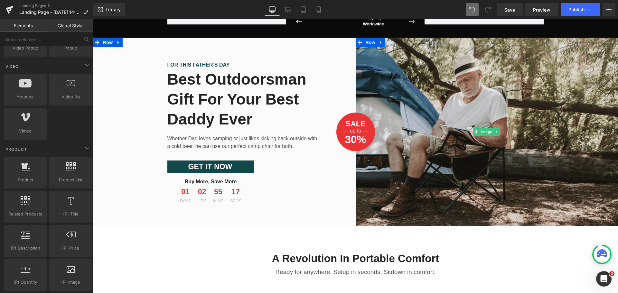
click at [440, 104] on img at bounding box center [487, 132] width 263 height 188
